Goal: Connect with others: Connect with others

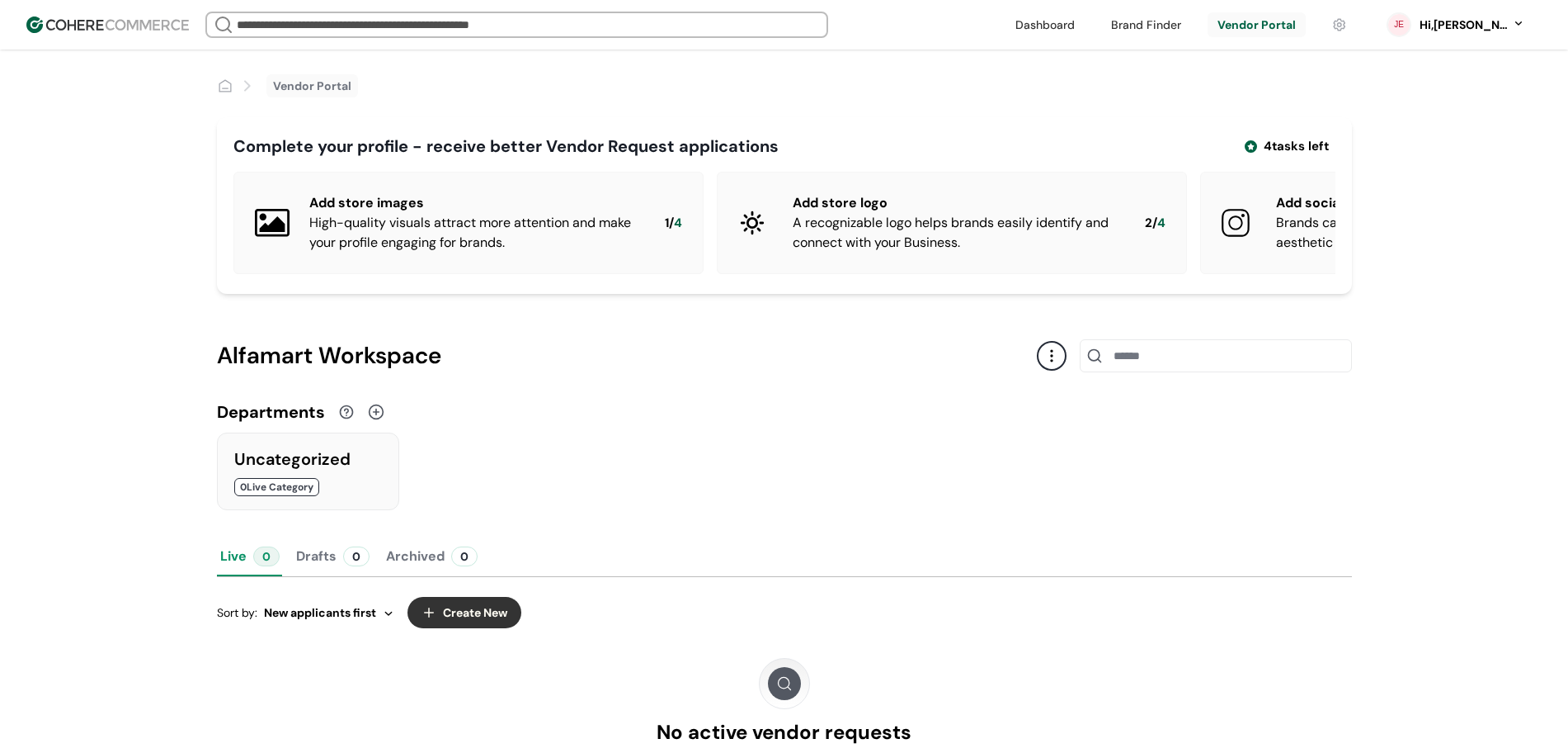
click at [1085, 28] on link at bounding box center [1045, 25] width 80 height 25
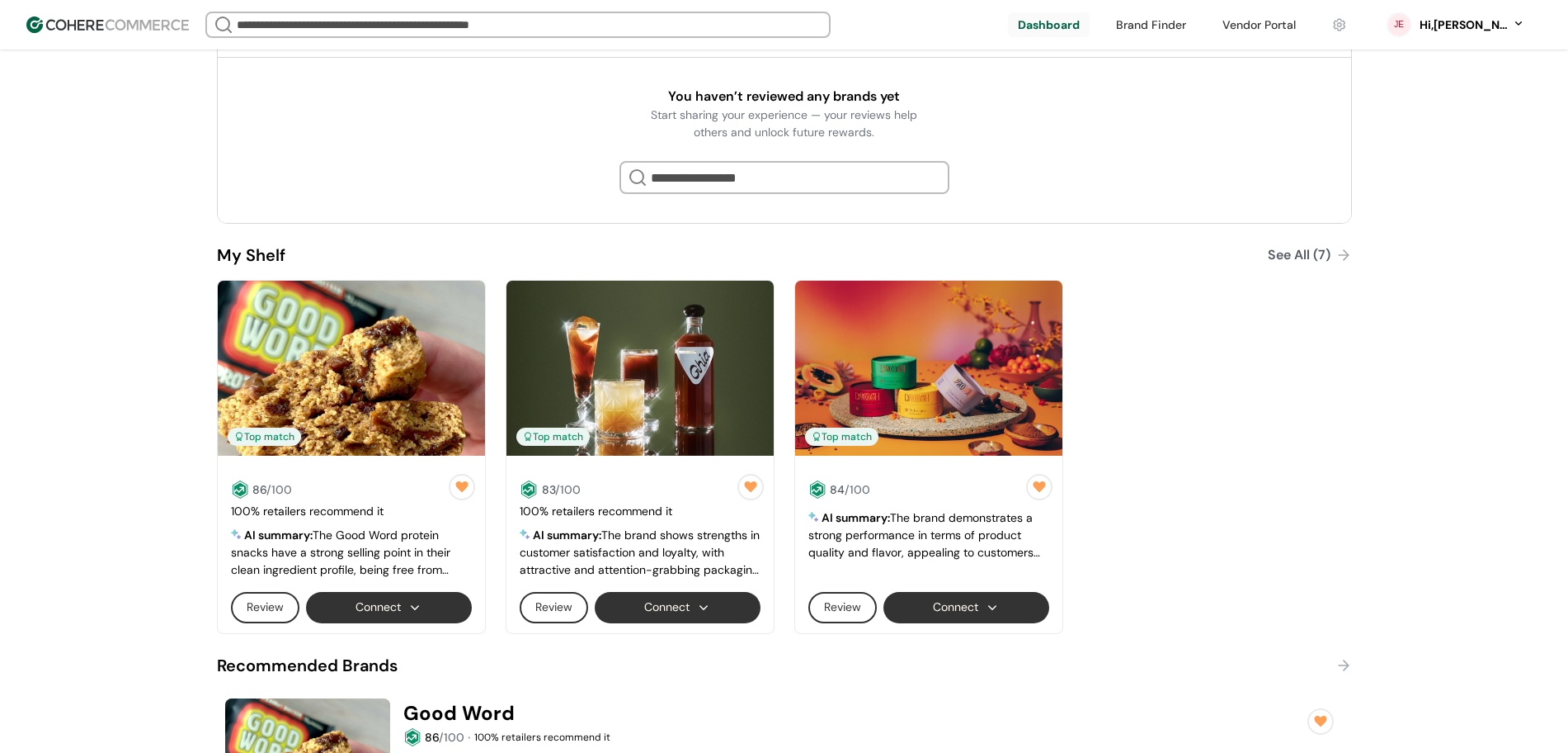
scroll to position [412, 0]
click at [1284, 253] on div "See All (7)" at bounding box center [1299, 254] width 63 height 20
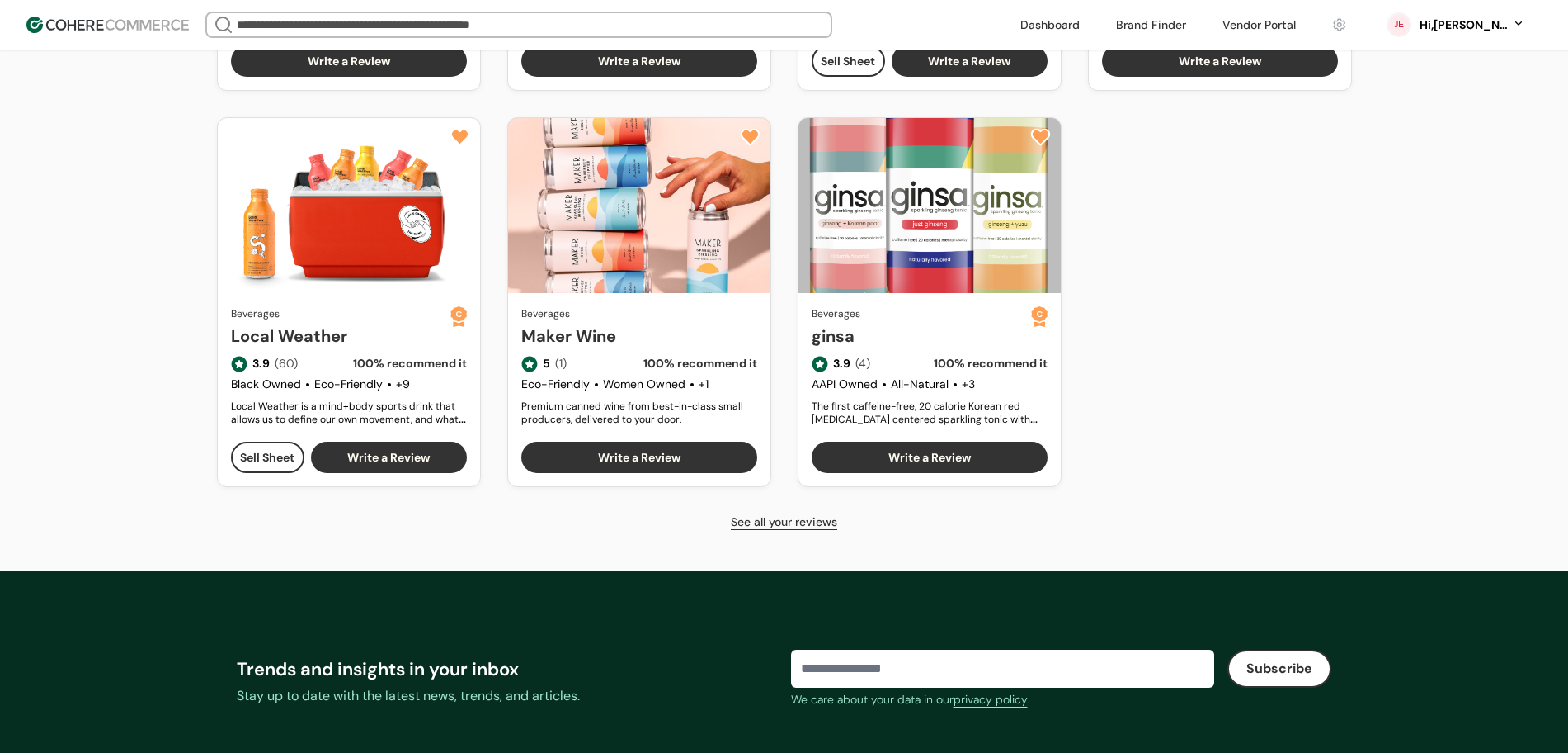
scroll to position [928, 0]
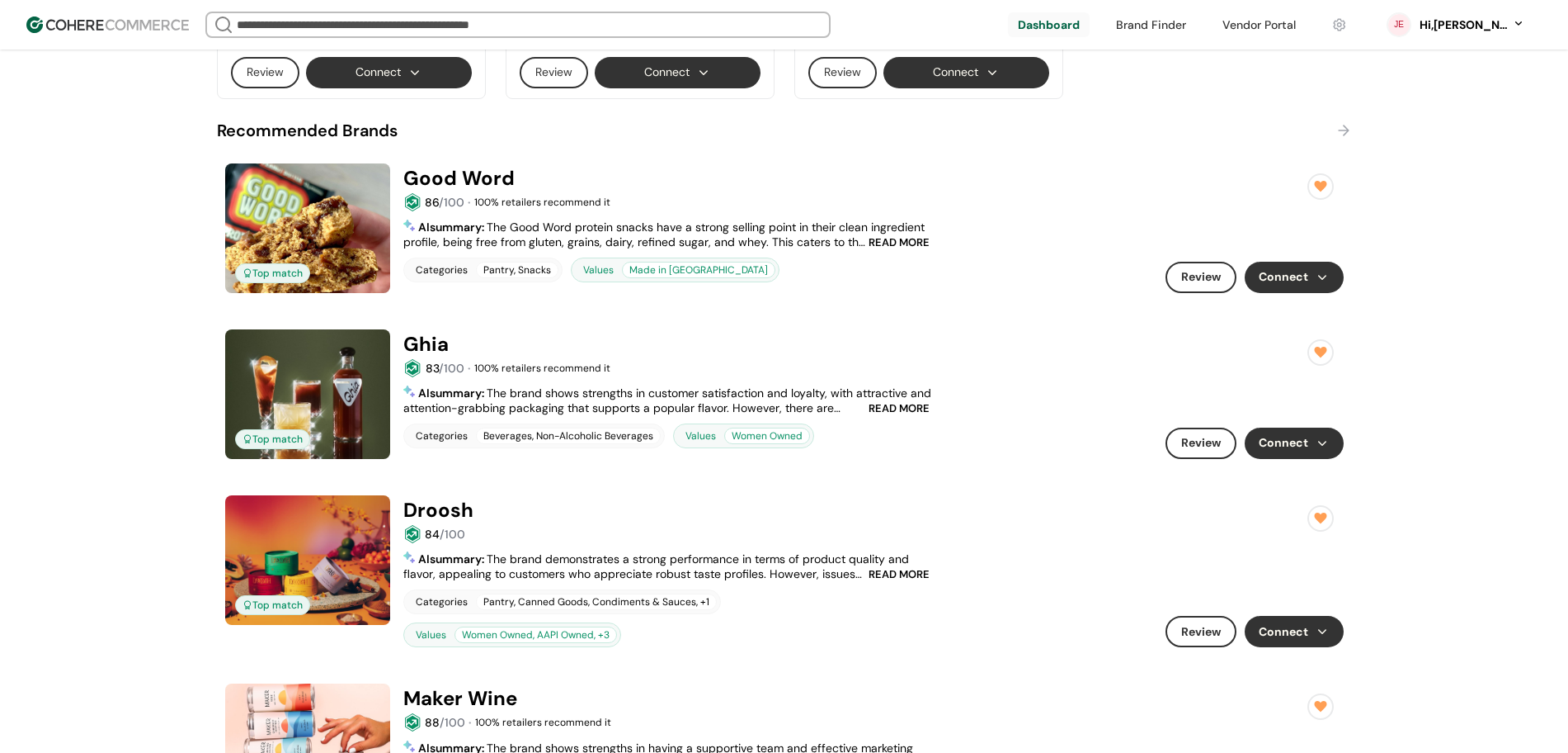
scroll to position [947, 0]
click at [1261, 441] on button "Connect" at bounding box center [1294, 443] width 99 height 31
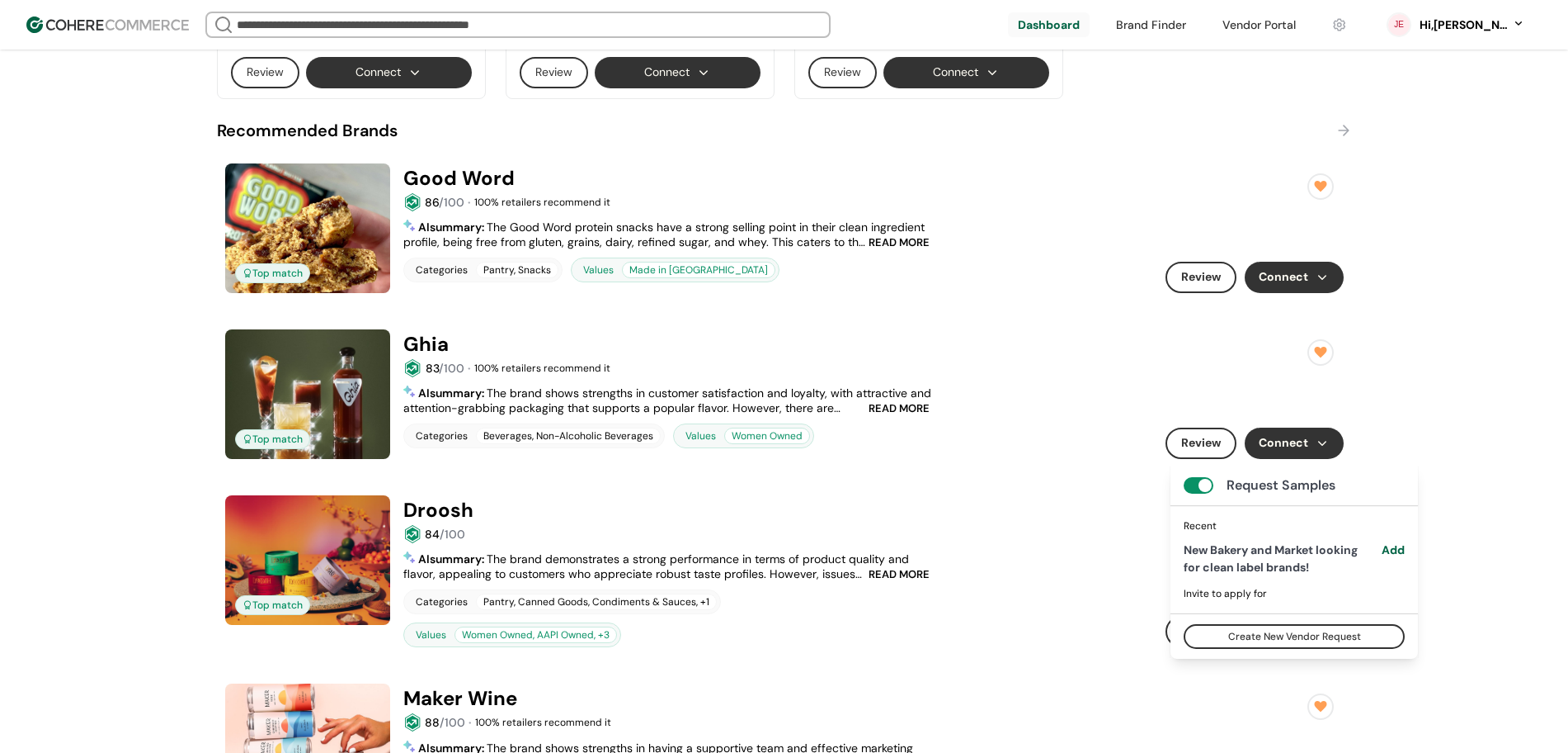
click at [1310, 294] on div "Top match Good Word 86 /100 · 100 % retailers recommend it 4.3 ( 1 ) 86 /100 RE…" at bounding box center [785, 228] width 1135 height 146
click at [1308, 283] on button "Connect" at bounding box center [1294, 277] width 99 height 31
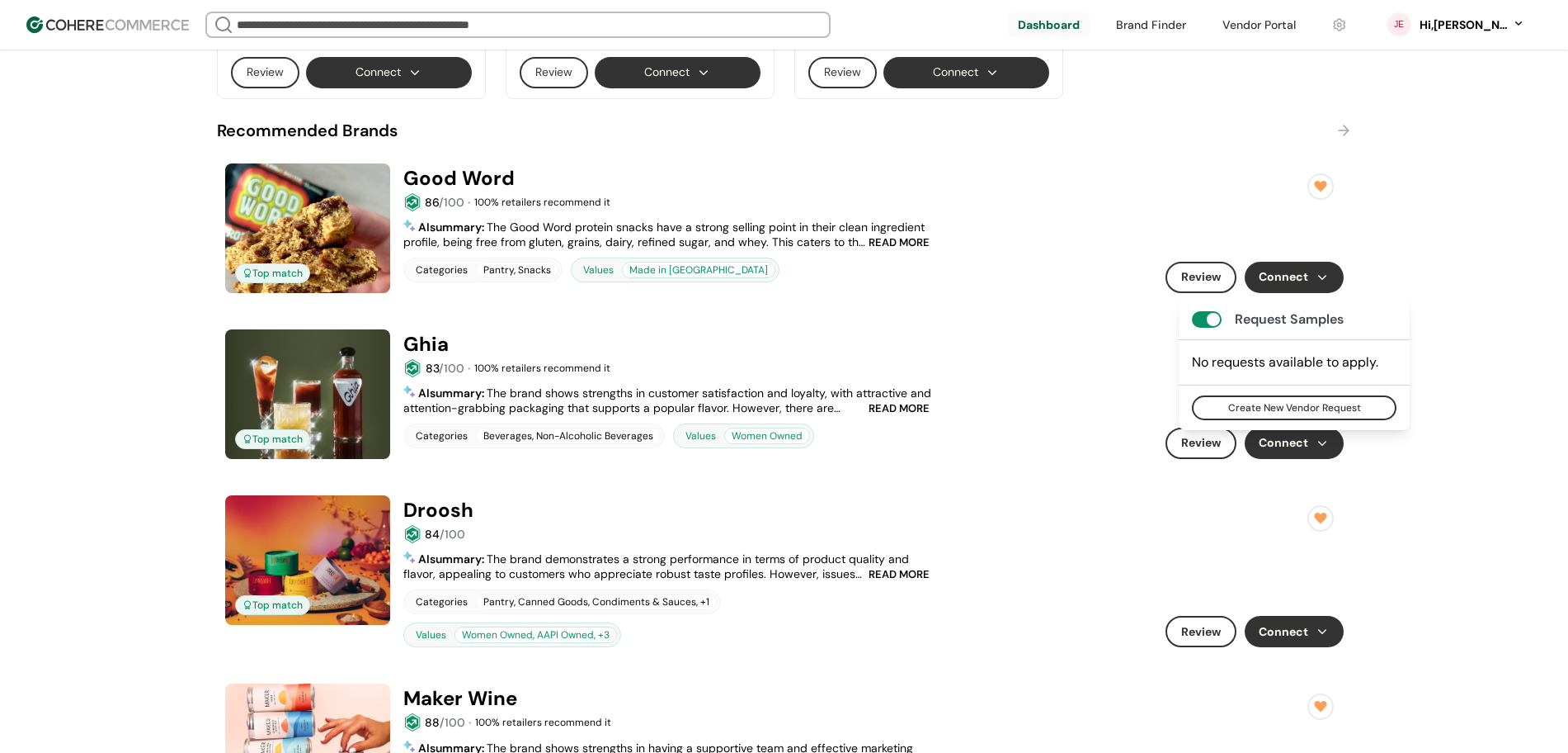
click at [982, 72] on button "Connect" at bounding box center [966, 72] width 166 height 31
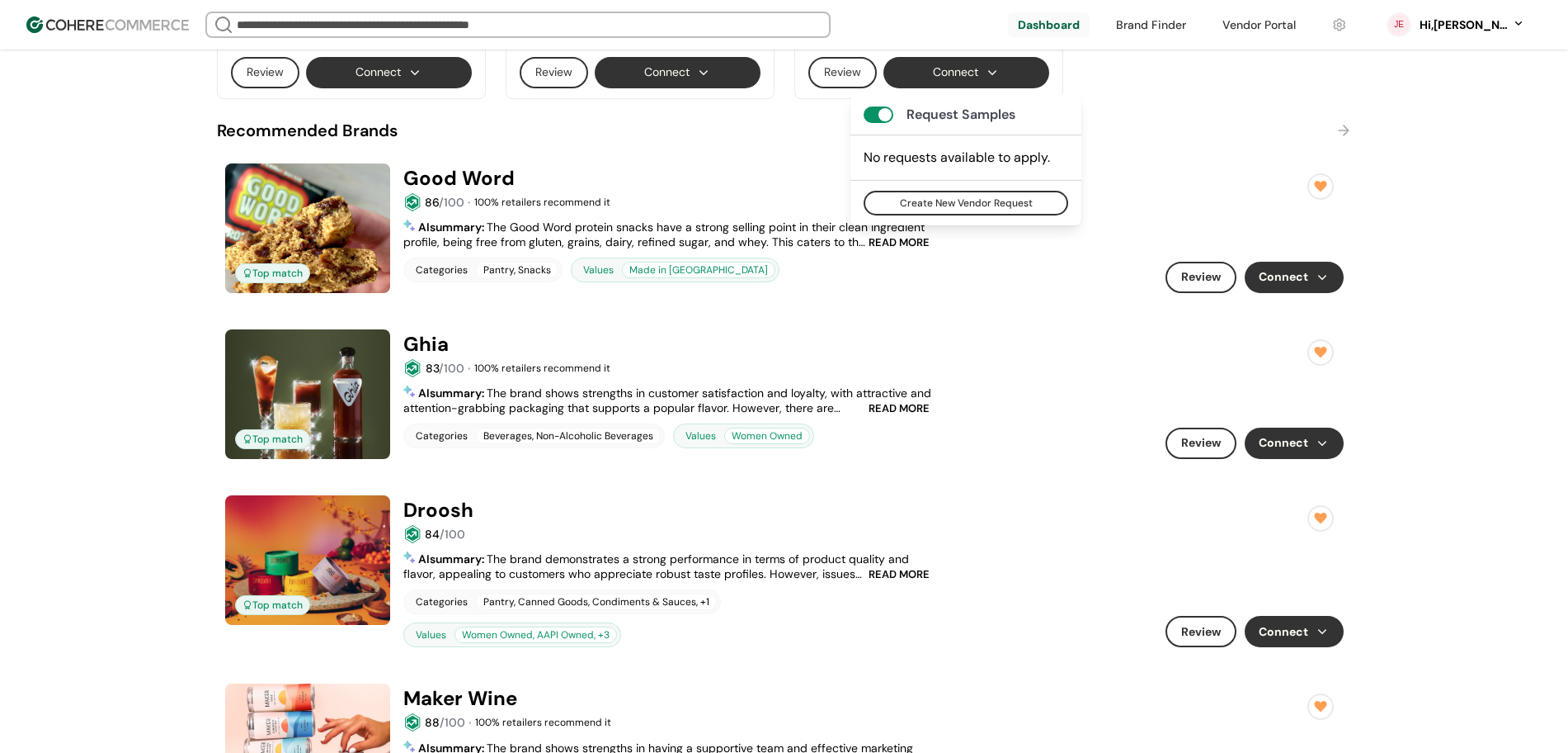
click at [689, 73] on button "Connect" at bounding box center [678, 72] width 166 height 31
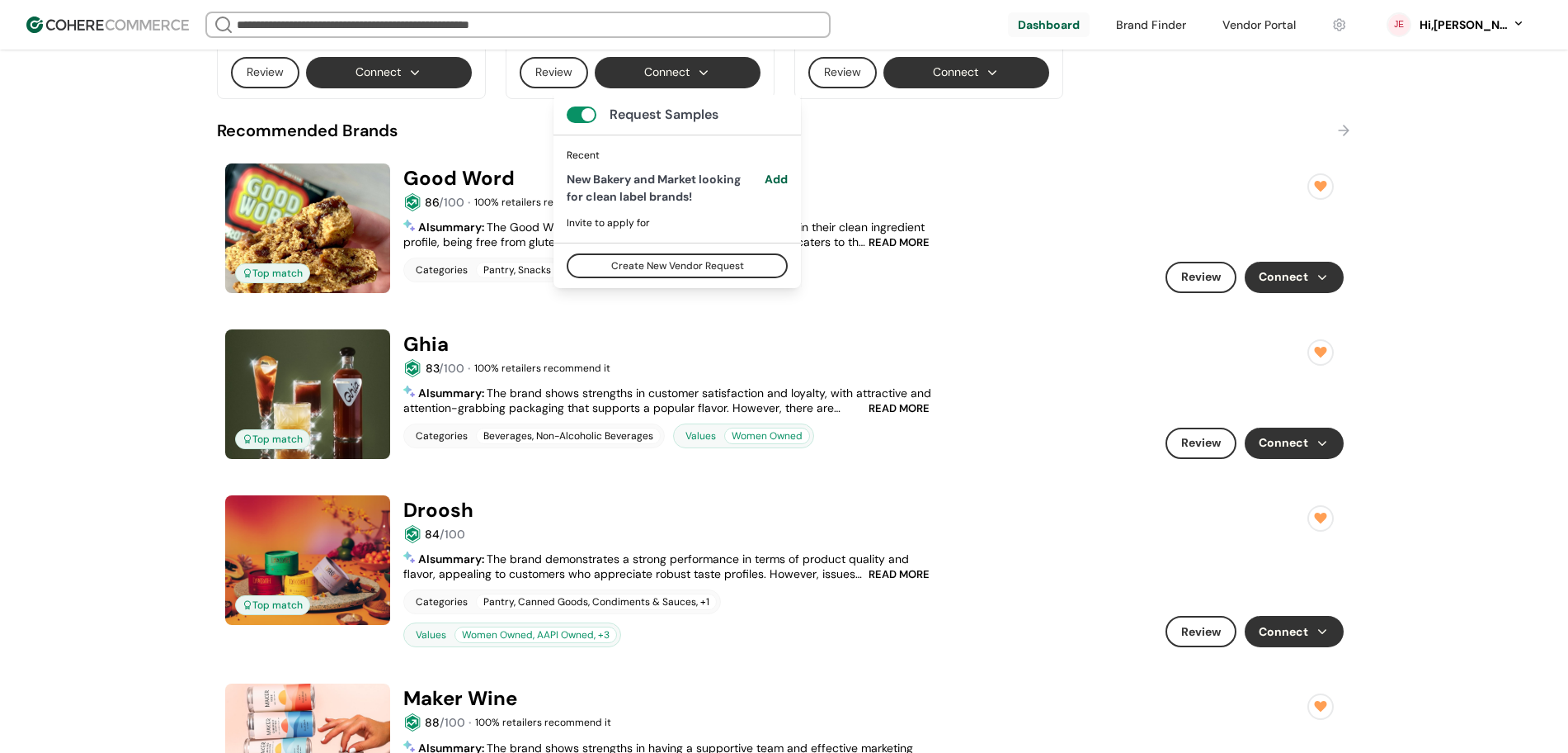
click at [337, 71] on button "Connect" at bounding box center [389, 72] width 166 height 31
